Goal: Task Accomplishment & Management: Complete application form

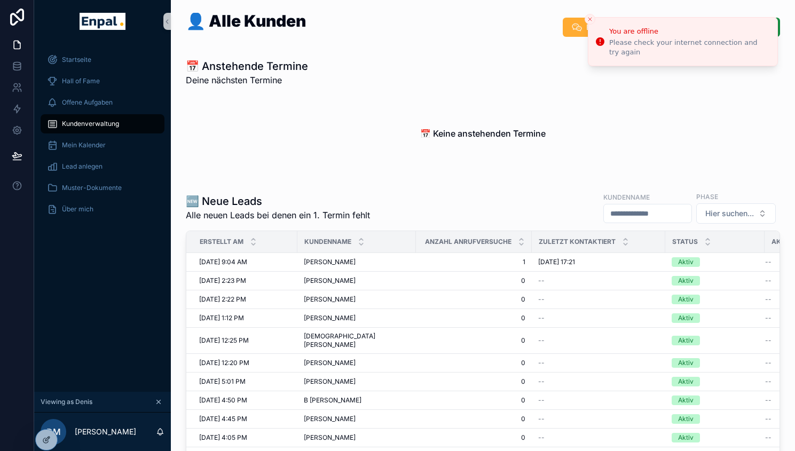
scroll to position [21, 0]
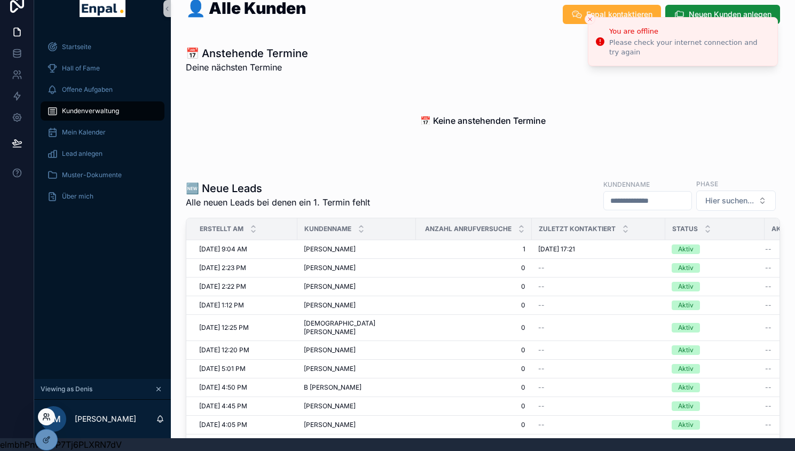
click at [45, 419] on icon at bounding box center [46, 417] width 9 height 9
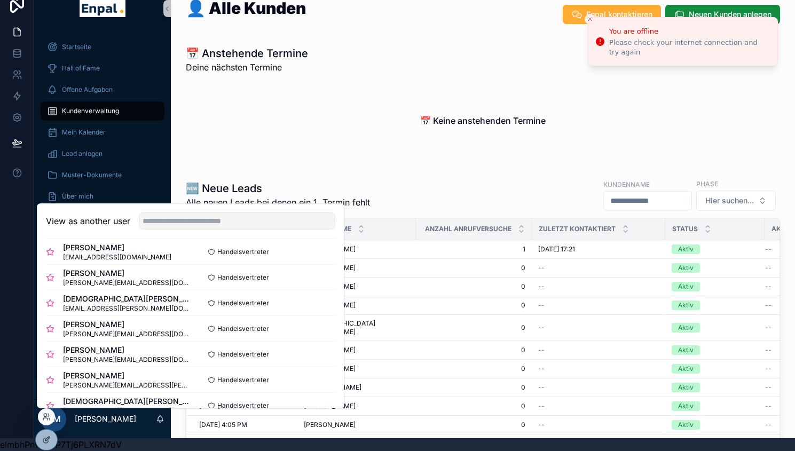
scroll to position [298, 0]
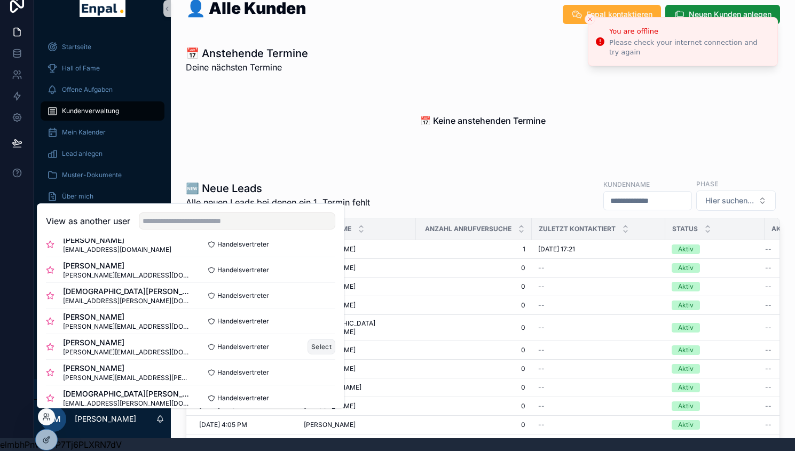
click at [314, 343] on button "Select" at bounding box center [322, 346] width 28 height 15
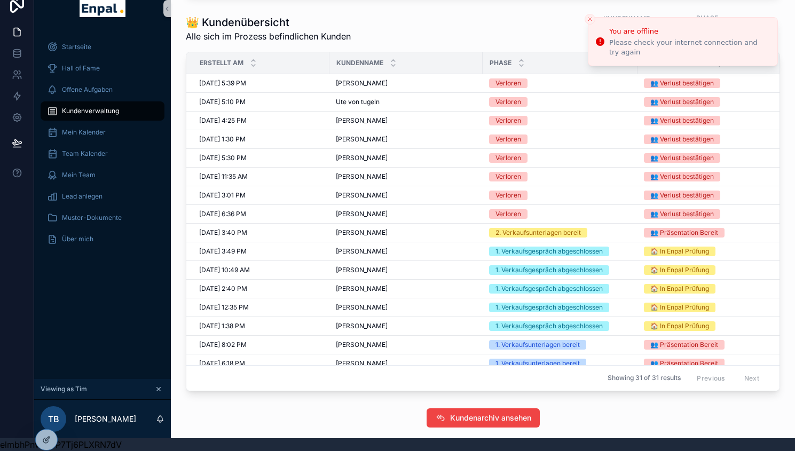
scroll to position [623, 0]
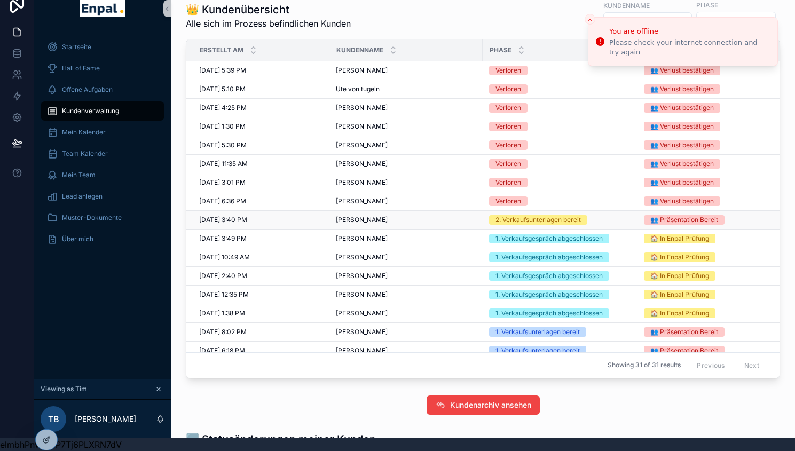
click at [404, 221] on div "Andreas Friedel Andreas Friedel" at bounding box center [406, 220] width 140 height 9
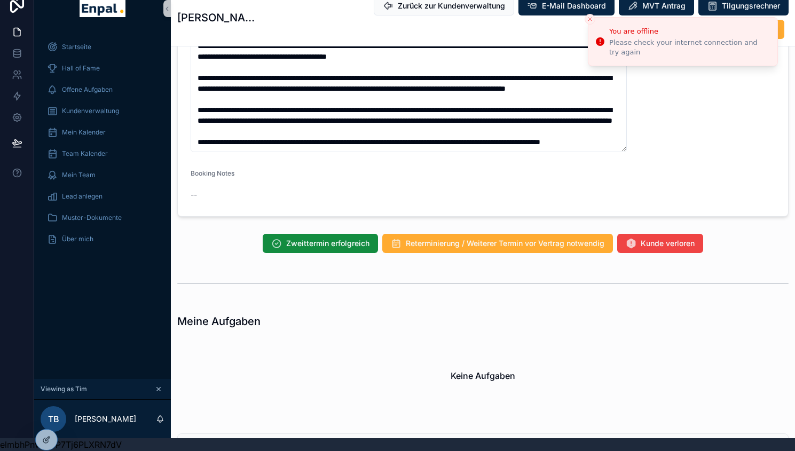
scroll to position [1038, 0]
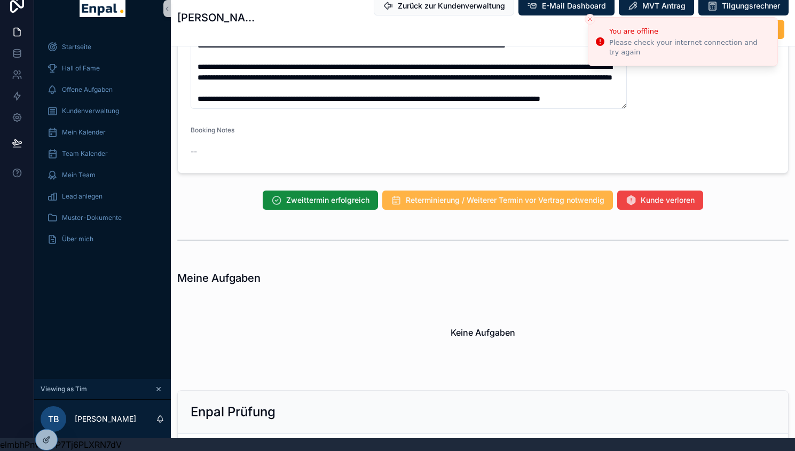
click at [468, 195] on span "Reterminierung / Weiterer Termin vor Vertrag notwendig" at bounding box center [505, 200] width 199 height 11
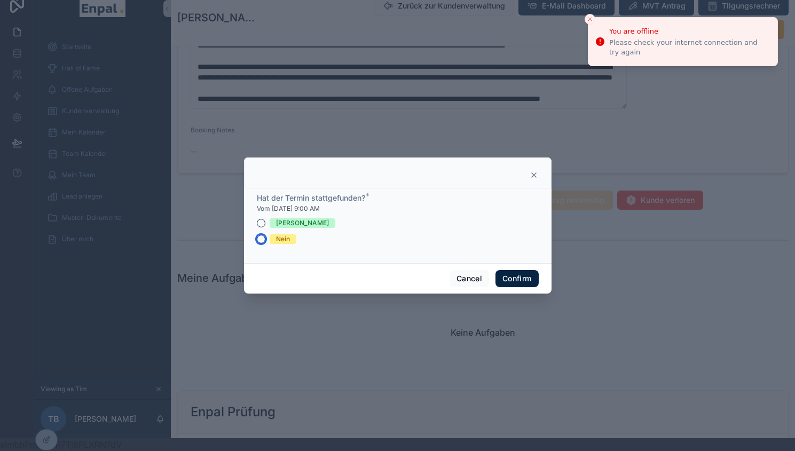
click at [257, 244] on button "Nein" at bounding box center [261, 239] width 9 height 9
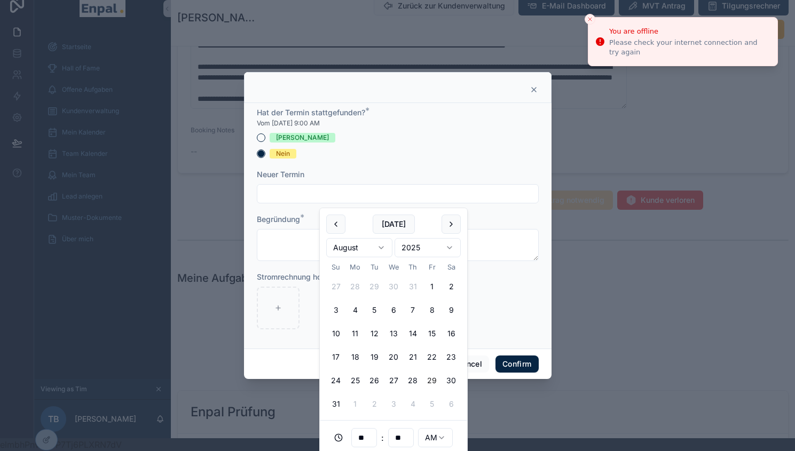
click at [299, 201] on input "text" at bounding box center [397, 193] width 281 height 15
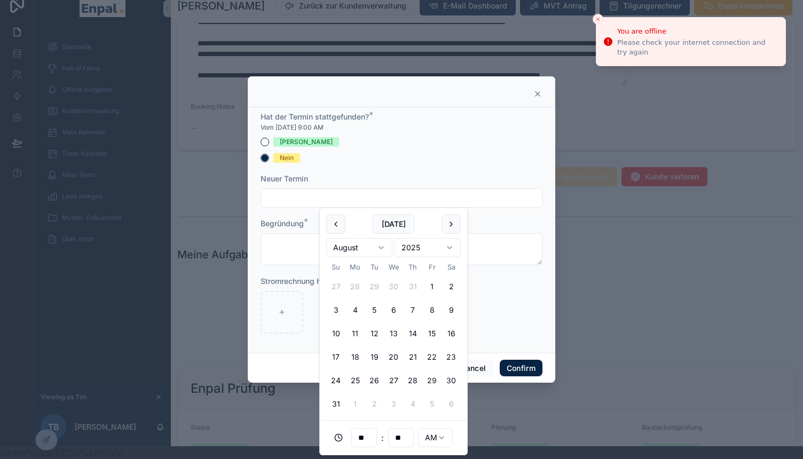
click at [379, 250] on html "**********" at bounding box center [401, 223] width 803 height 472
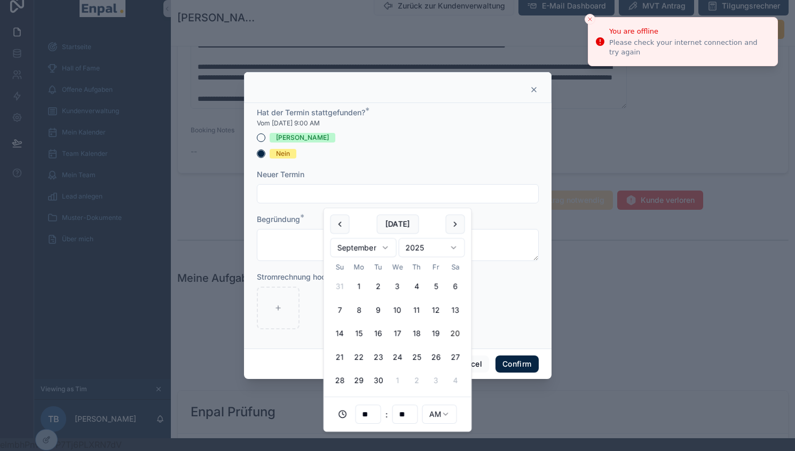
click at [455, 333] on button "20" at bounding box center [455, 333] width 19 height 19
type input "**********"
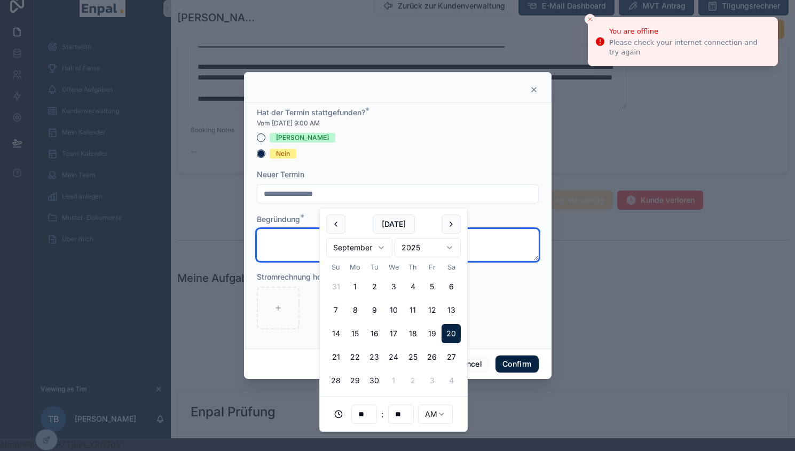
click at [506, 253] on textarea at bounding box center [398, 245] width 282 height 32
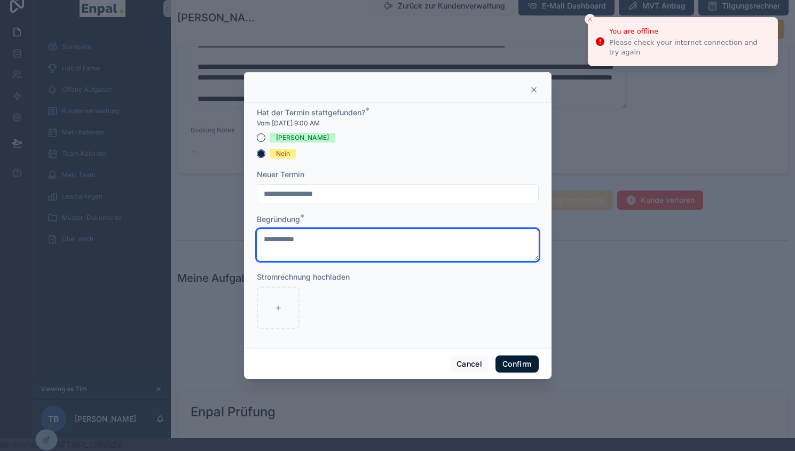
type textarea "**********"
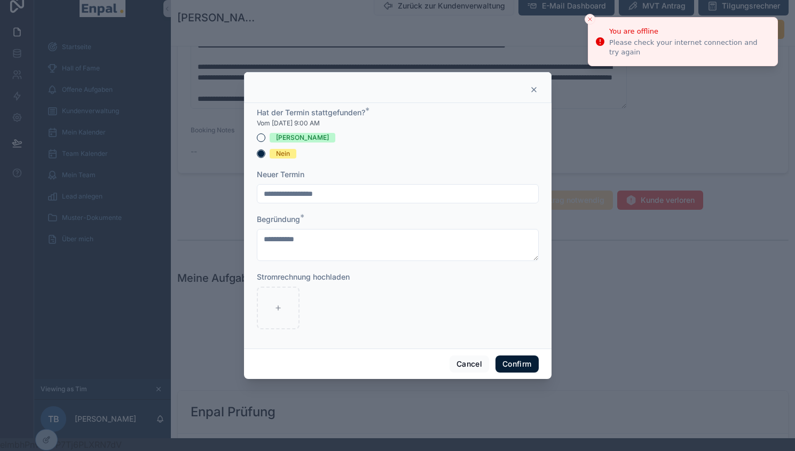
click at [522, 369] on button "Confirm" at bounding box center [517, 364] width 43 height 17
